Goal: Check status

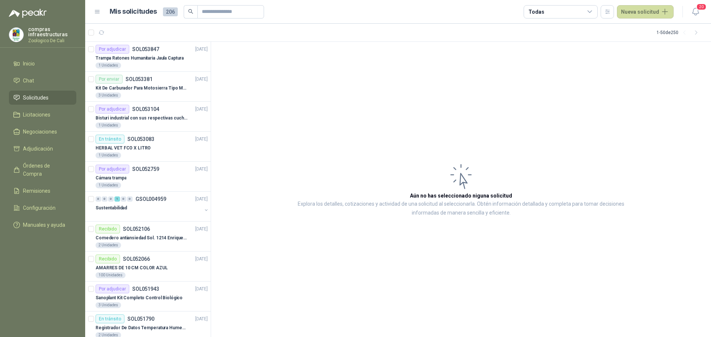
drag, startPoint x: 0, startPoint y: 0, endPoint x: 44, endPoint y: 93, distance: 103.2
click at [44, 93] on link "Solicitudes" at bounding box center [42, 98] width 67 height 14
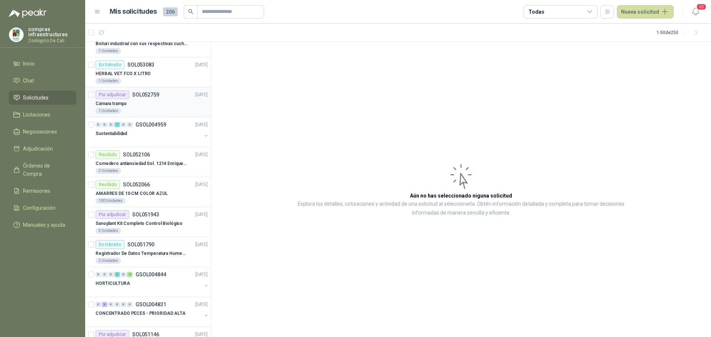
scroll to position [222, 0]
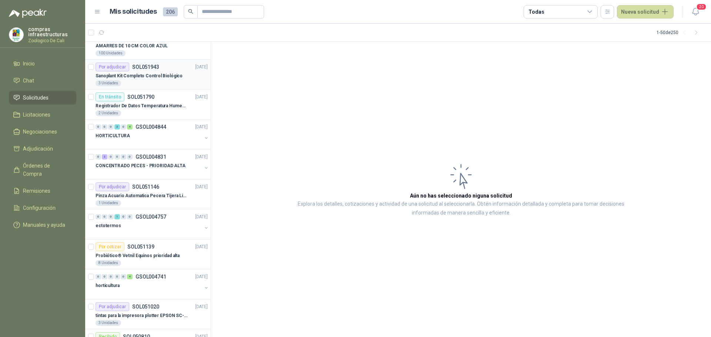
click at [143, 78] on p "Sanoplant Kit Completo Control Biológico" at bounding box center [139, 76] width 87 height 7
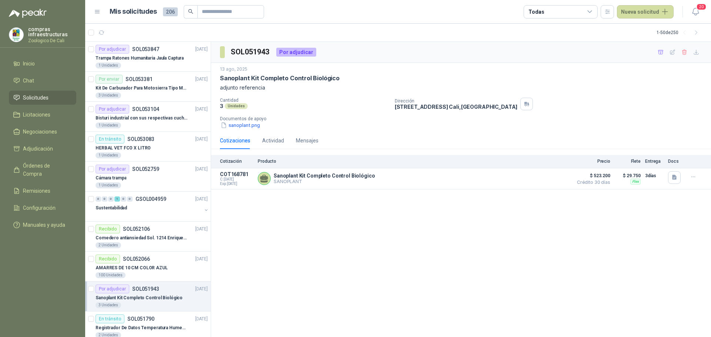
click at [172, 294] on div "Sanoplant Kit Completo Control Biológico" at bounding box center [152, 298] width 112 height 9
click at [557, 182] on button "Detalles" at bounding box center [551, 179] width 35 height 10
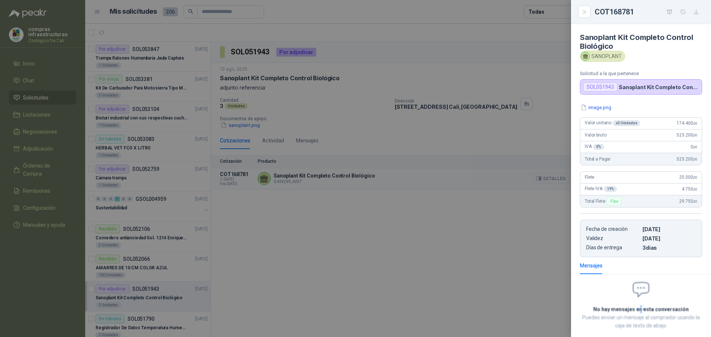
scroll to position [39, 0]
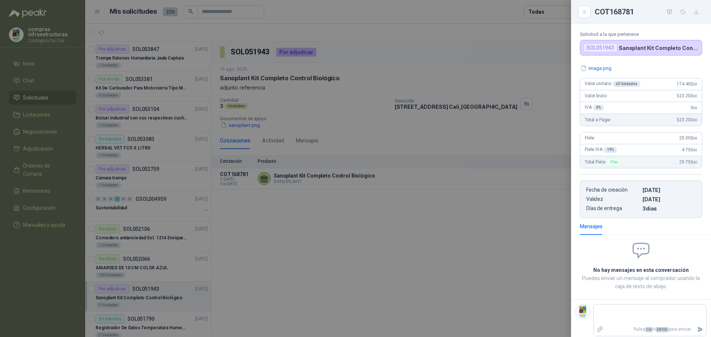
click at [355, 230] on div at bounding box center [355, 168] width 711 height 337
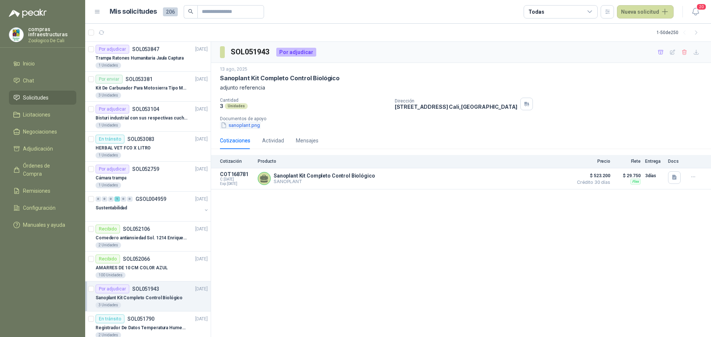
click at [248, 124] on button "sanoplant.png" at bounding box center [240, 125] width 41 height 8
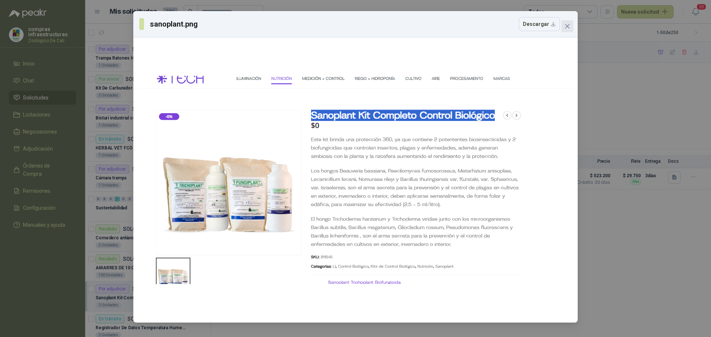
click at [568, 27] on icon "close" at bounding box center [567, 26] width 6 height 6
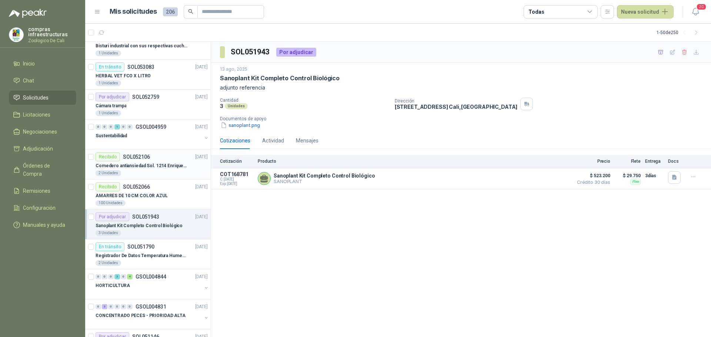
scroll to position [74, 0]
click at [150, 134] on div "Sustentabilidad" at bounding box center [149, 134] width 106 height 9
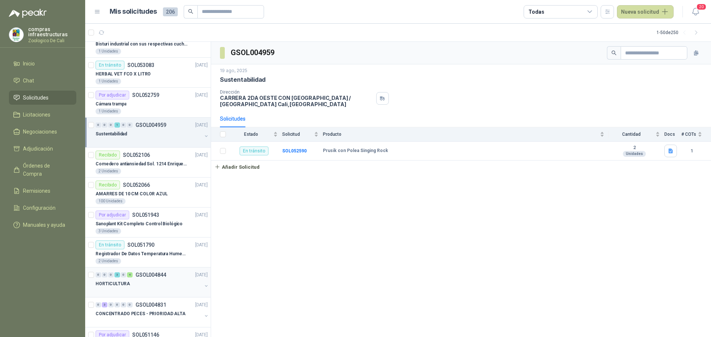
click at [159, 284] on div "HORTICULTURA" at bounding box center [149, 284] width 106 height 9
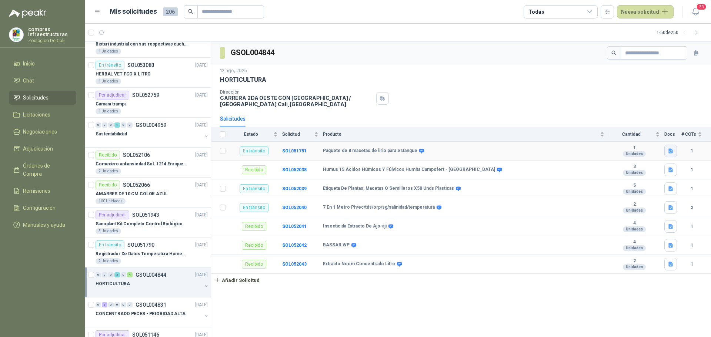
click at [670, 149] on icon "button" at bounding box center [670, 150] width 4 height 5
click at [642, 139] on div "PAQUETE MACE.png" at bounding box center [645, 134] width 64 height 17
click at [642, 135] on button "PAQUETE MACE.png" at bounding box center [645, 135] width 54 height 8
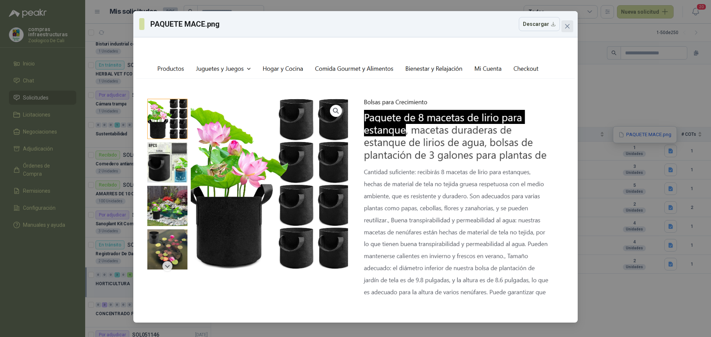
click at [569, 26] on icon "close" at bounding box center [567, 26] width 6 height 6
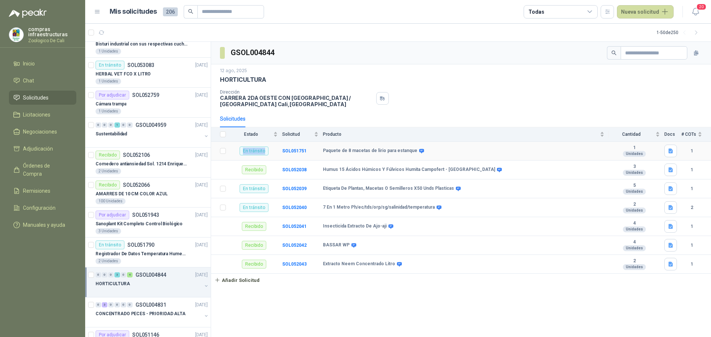
drag, startPoint x: 265, startPoint y: 154, endPoint x: 236, endPoint y: 151, distance: 29.4
click at [236, 151] on td "En tránsito" at bounding box center [256, 151] width 52 height 19
click at [445, 148] on div "Paquete de 8 macetas de lirio para estanque" at bounding box center [463, 151] width 281 height 6
click at [298, 149] on b "SOL051751" at bounding box center [294, 150] width 24 height 5
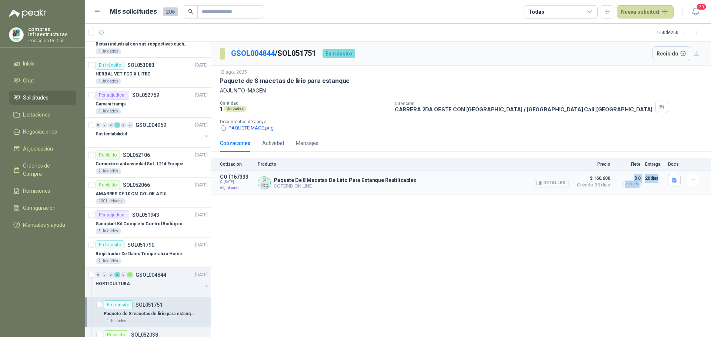
drag, startPoint x: 657, startPoint y: 180, endPoint x: 634, endPoint y: 180, distance: 23.7
click at [633, 180] on article "COT167333 C: [DATE] Adjudicada Paquete De 8 Macetas De Lirio Para Estanque Reut…" at bounding box center [461, 183] width 500 height 24
click at [658, 188] on div "20 días" at bounding box center [654, 183] width 19 height 18
click at [227, 75] on p "12 ago, 2025" at bounding box center [233, 72] width 27 height 7
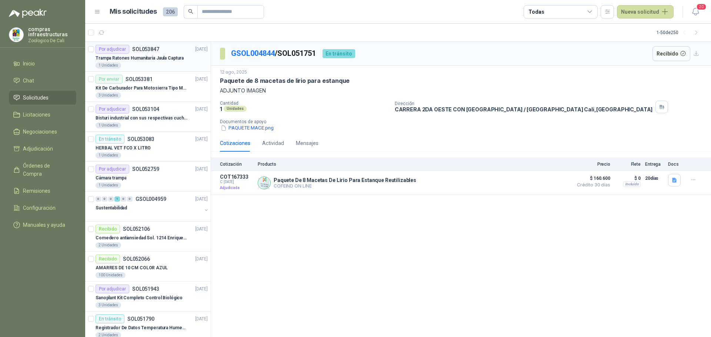
click at [107, 64] on div "1 Unidades" at bounding box center [109, 66] width 26 height 6
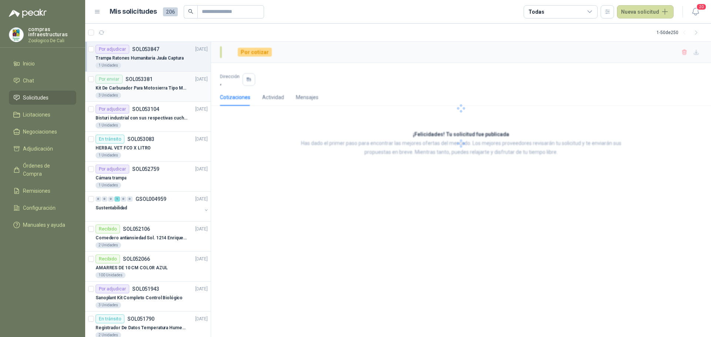
click at [151, 94] on div "3 Unidades" at bounding box center [152, 96] width 112 height 6
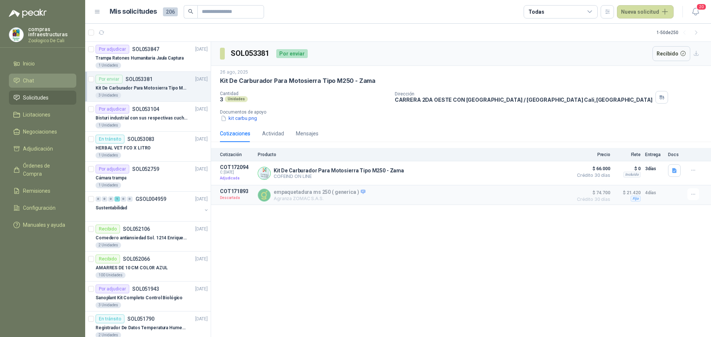
click at [26, 77] on span "Chat" at bounding box center [28, 81] width 11 height 8
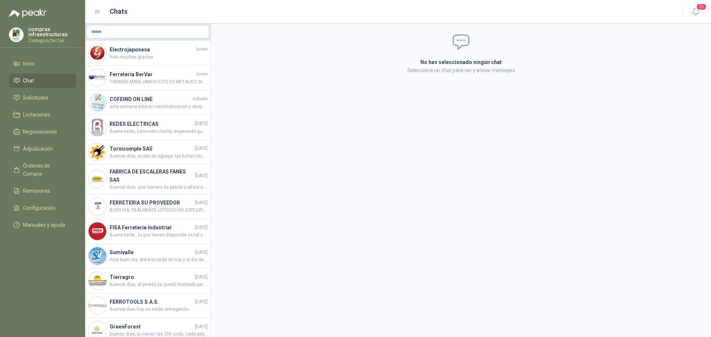
click at [46, 78] on li "Chat" at bounding box center [42, 81] width 59 height 8
click at [45, 91] on link "Solicitudes" at bounding box center [42, 98] width 67 height 14
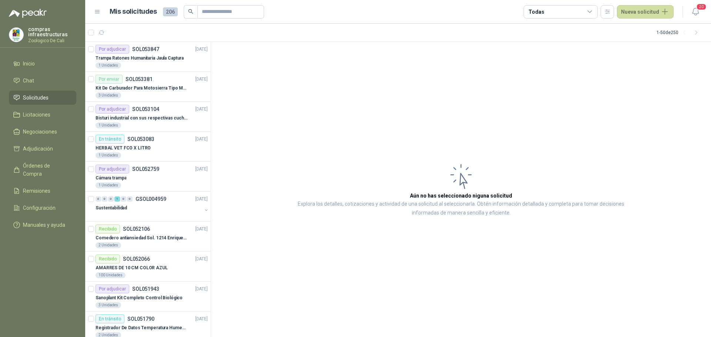
click at [39, 93] on link "Solicitudes" at bounding box center [42, 98] width 67 height 14
